Goal: Find contact information: Find contact information

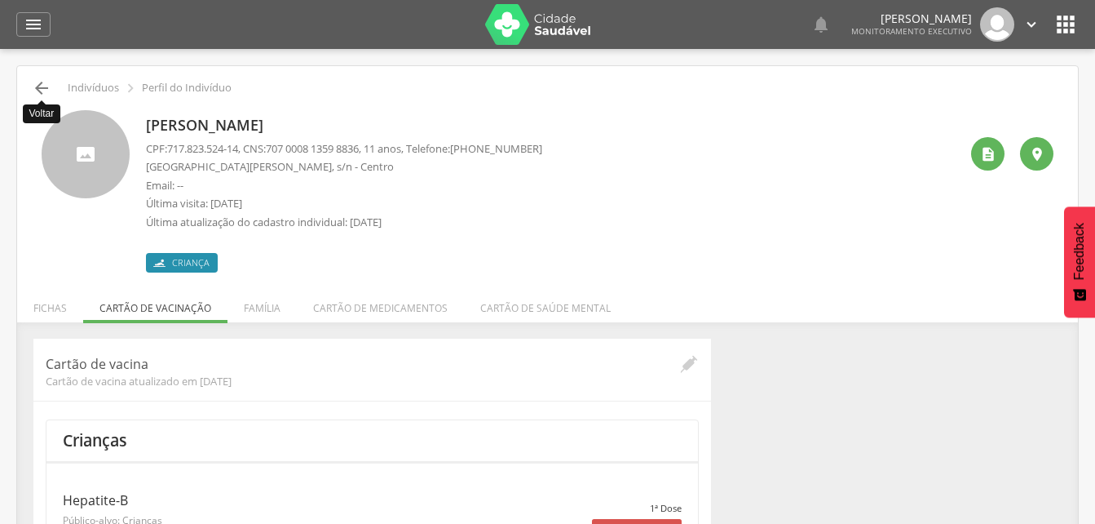
click at [32, 87] on icon "" at bounding box center [42, 88] width 20 height 20
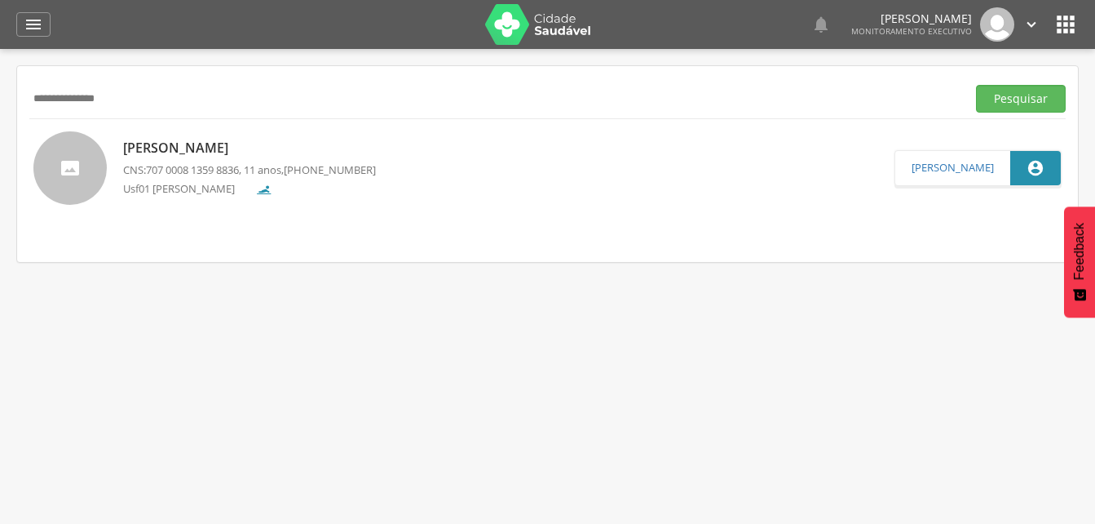
click at [175, 95] on input "**********" at bounding box center [494, 99] width 931 height 28
type input "****"
click at [976, 85] on button "Pesquisar" at bounding box center [1021, 99] width 90 height 28
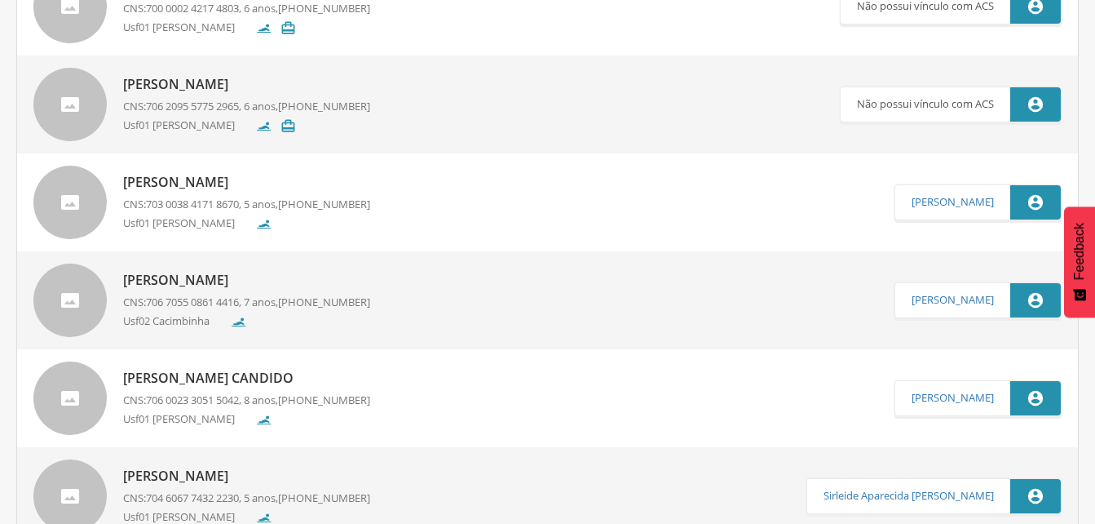
scroll to position [161, 0]
click at [935, 305] on link "[PERSON_NAME]" at bounding box center [953, 300] width 82 height 13
type input "**********"
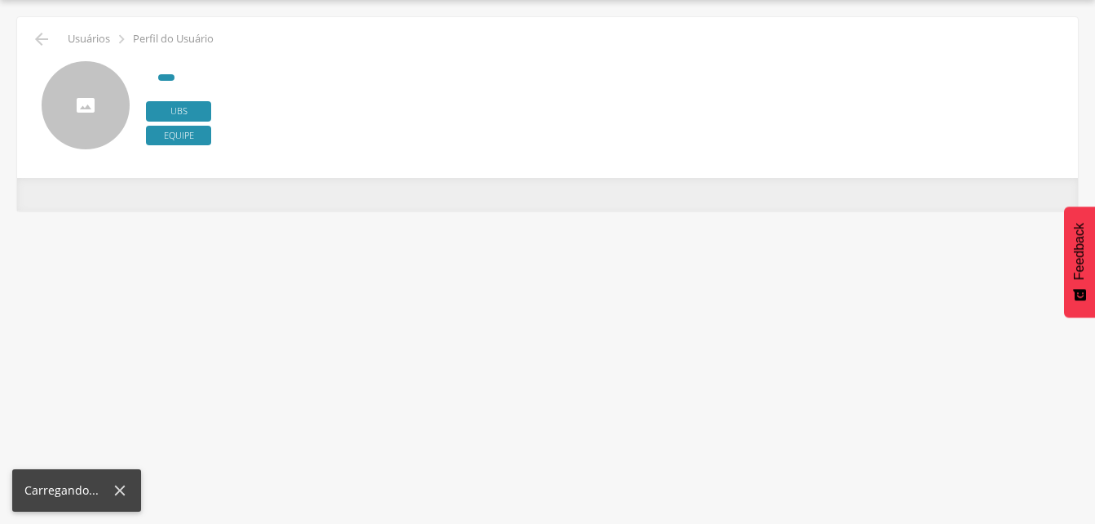
scroll to position [49, 0]
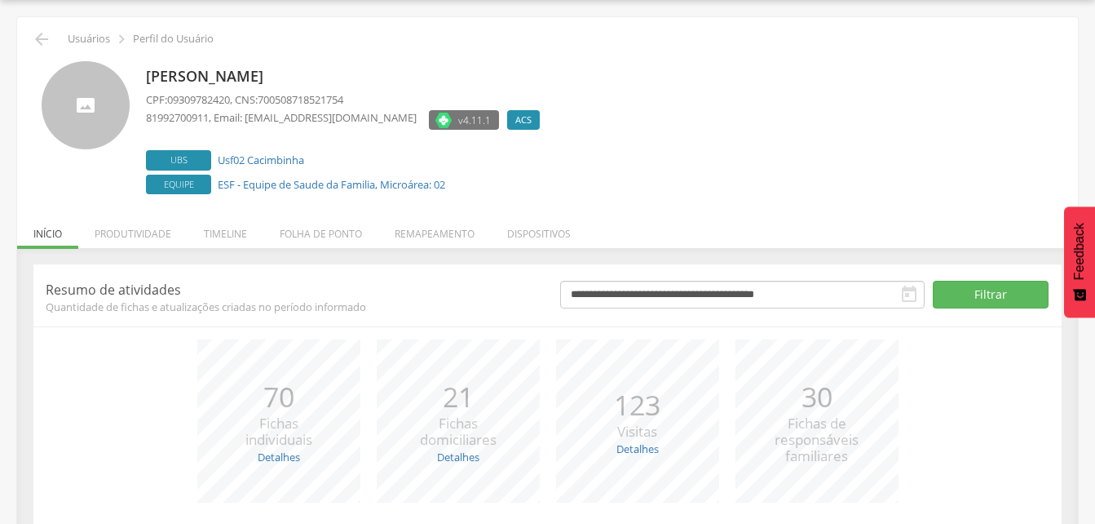
click at [319, 96] on span "700508718521754" at bounding box center [301, 99] width 86 height 15
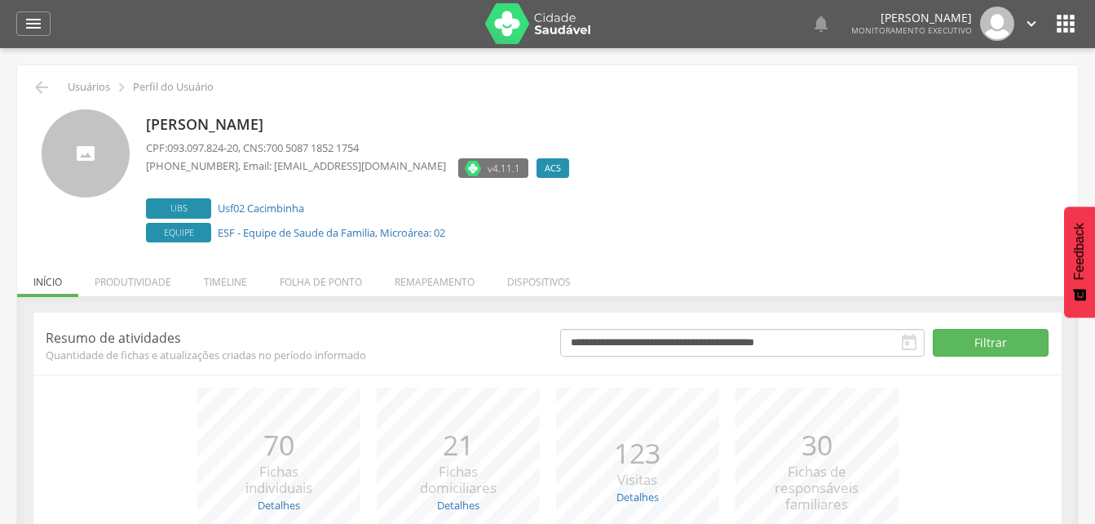
scroll to position [0, 0]
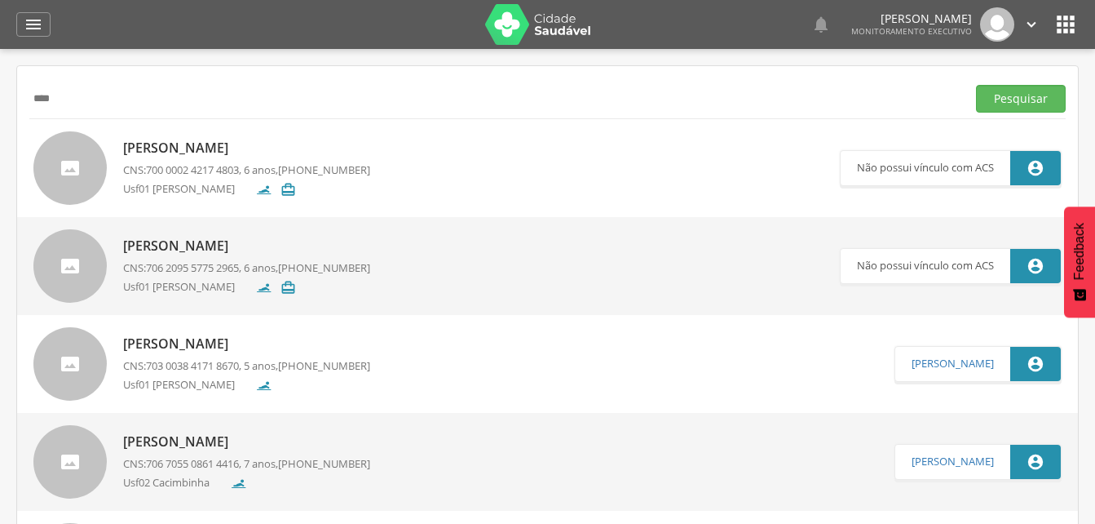
click at [189, 369] on span "703 0038 4171 8670" at bounding box center [192, 365] width 93 height 15
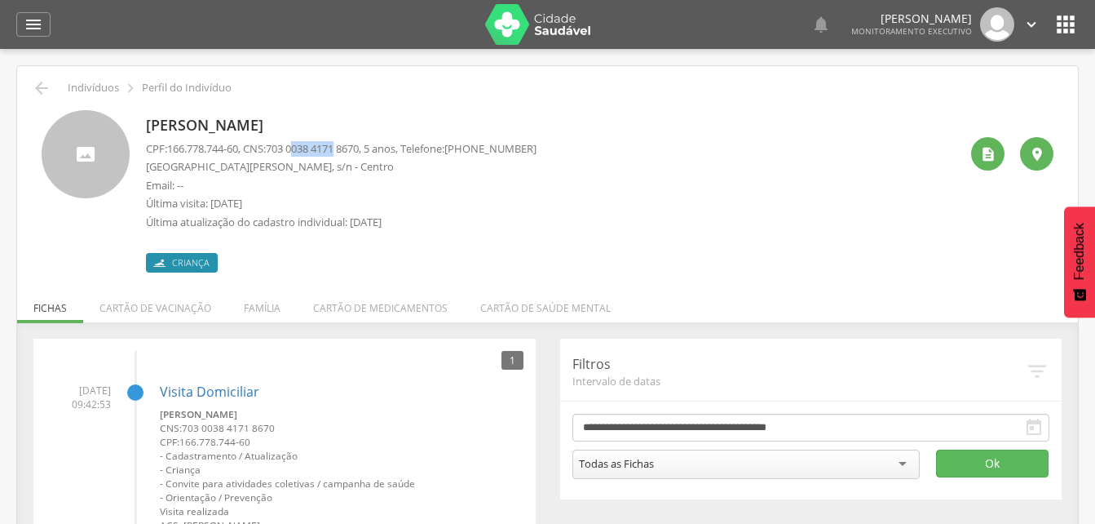
drag, startPoint x: 347, startPoint y: 147, endPoint x: 308, endPoint y: 148, distance: 39.2
click at [307, 148] on span "703 0038 4171 8670" at bounding box center [312, 148] width 93 height 15
drag, startPoint x: 308, startPoint y: 148, endPoint x: 391, endPoint y: 175, distance: 86.4
click at [391, 175] on div "CPF: 166.778.744-60 , CNS: [PHONE_NUMBER] , 5 anos, Telefone: [PHONE_NUMBER] [S…" at bounding box center [341, 189] width 391 height 97
drag, startPoint x: 391, startPoint y: 175, endPoint x: 376, endPoint y: 150, distance: 28.5
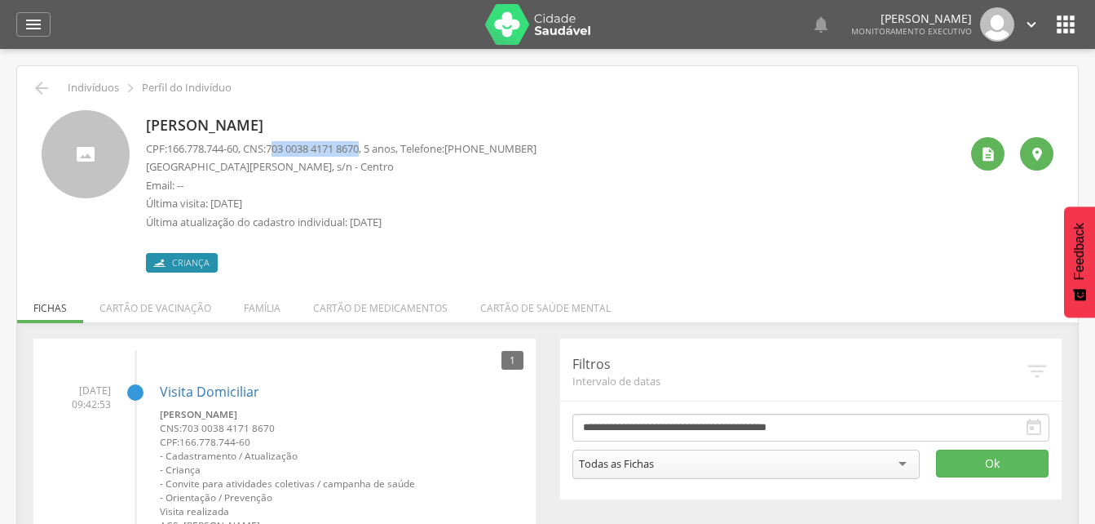
click at [359, 150] on span "703 0038 4171 8670" at bounding box center [312, 148] width 93 height 15
drag, startPoint x: 376, startPoint y: 150, endPoint x: 338, endPoint y: 148, distance: 37.6
drag, startPoint x: 338, startPoint y: 148, endPoint x: 282, endPoint y: 151, distance: 56.4
click at [286, 152] on span "703 0038 4171 8670" at bounding box center [312, 148] width 93 height 15
drag, startPoint x: 277, startPoint y: 146, endPoint x: 371, endPoint y: 151, distance: 93.9
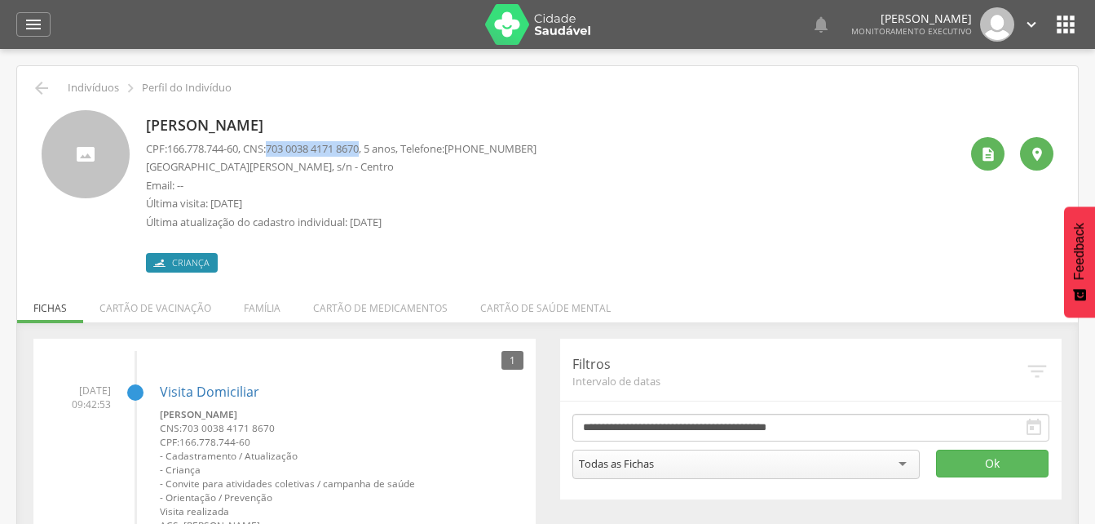
click at [359, 151] on span "703 0038 4171 8670" at bounding box center [312, 148] width 93 height 15
drag, startPoint x: 371, startPoint y: 151, endPoint x: 335, endPoint y: 148, distance: 36.0
copy span "703 0038 4171 867"
click at [40, 86] on icon "" at bounding box center [42, 88] width 20 height 20
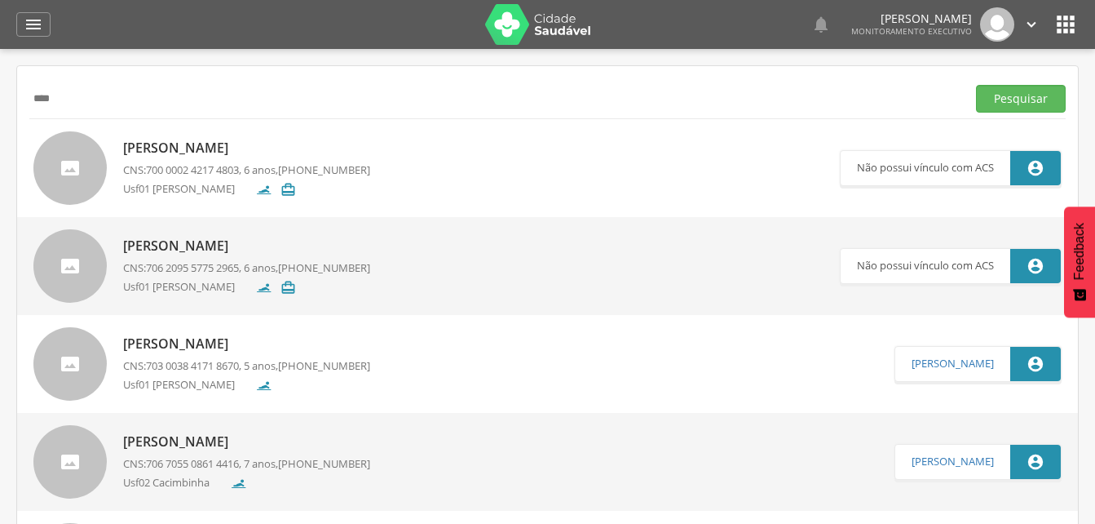
click at [130, 100] on input "****" at bounding box center [494, 99] width 931 height 28
paste input "**********"
type input "**********"
click at [988, 105] on button "Pesquisar" at bounding box center [1021, 99] width 90 height 28
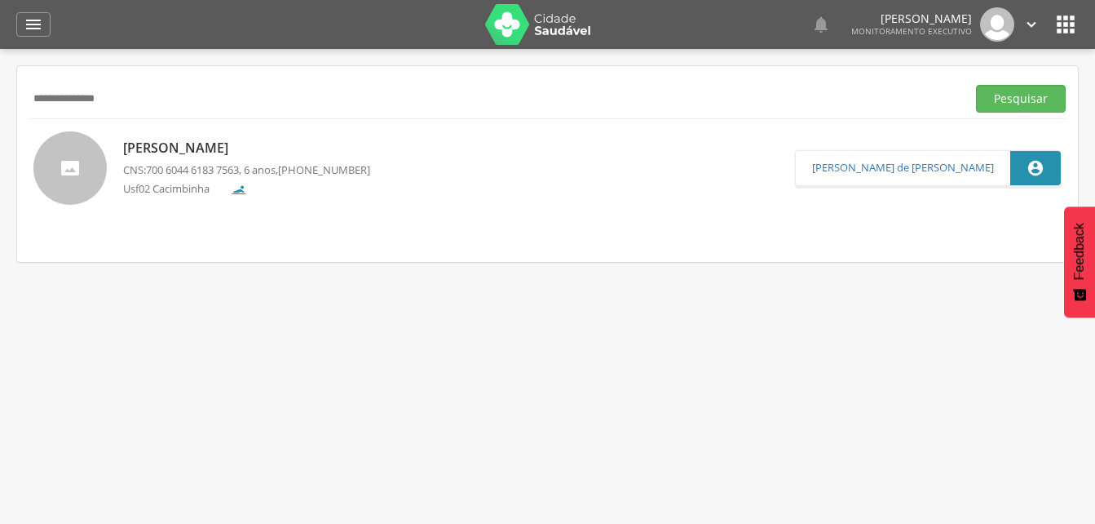
click at [175, 181] on p "Usf02 Cacimbinha" at bounding box center [172, 190] width 99 height 18
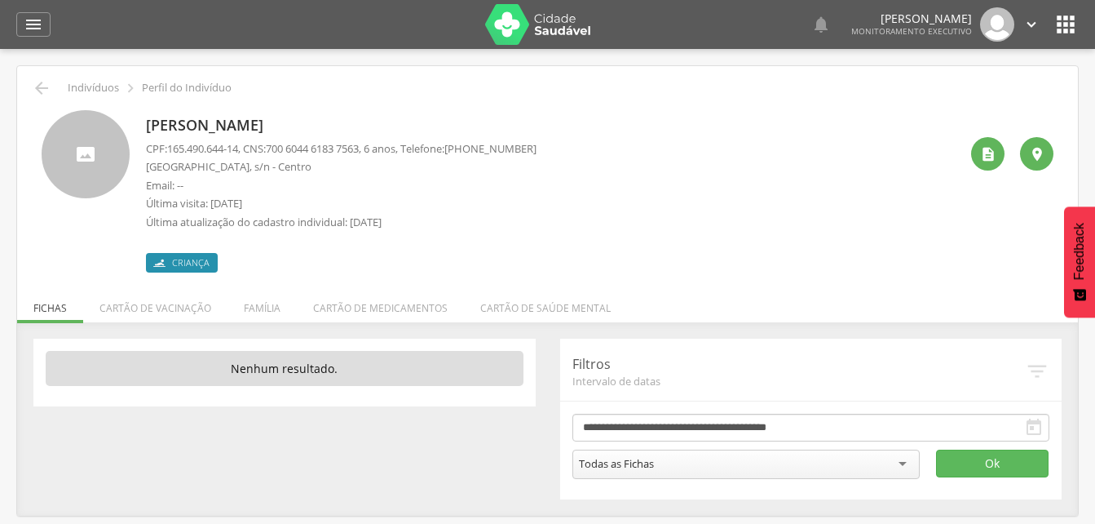
drag, startPoint x: 546, startPoint y: 148, endPoint x: 469, endPoint y: 146, distance: 77.5
click at [469, 146] on div "[PERSON_NAME] CPF: 165.490.644-14 , CNS: [PHONE_NUMBER] , 6 anos, Telefone: [PH…" at bounding box center [552, 191] width 813 height 162
copy span "[PHONE_NUMBER]"
click at [43, 86] on icon "" at bounding box center [42, 88] width 20 height 20
